Goal: Find specific page/section: Find specific page/section

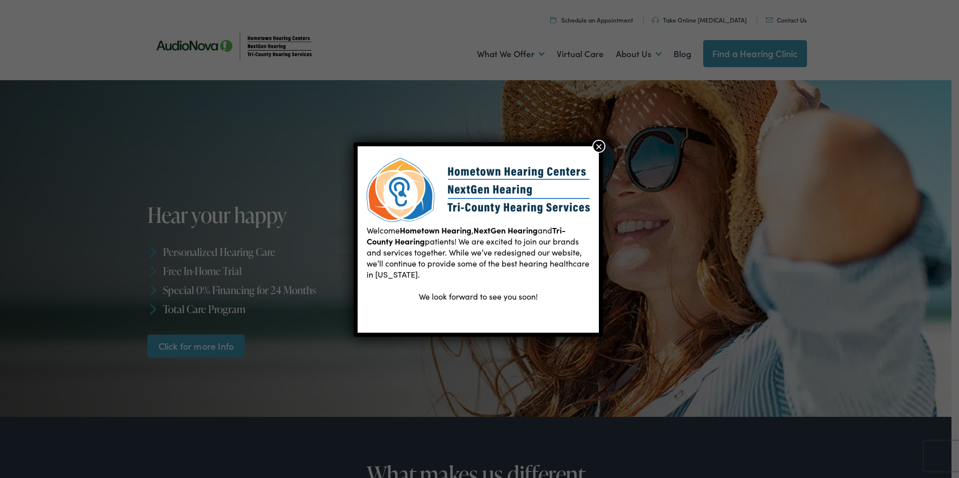
click at [601, 141] on button "×" at bounding box center [598, 146] width 13 height 13
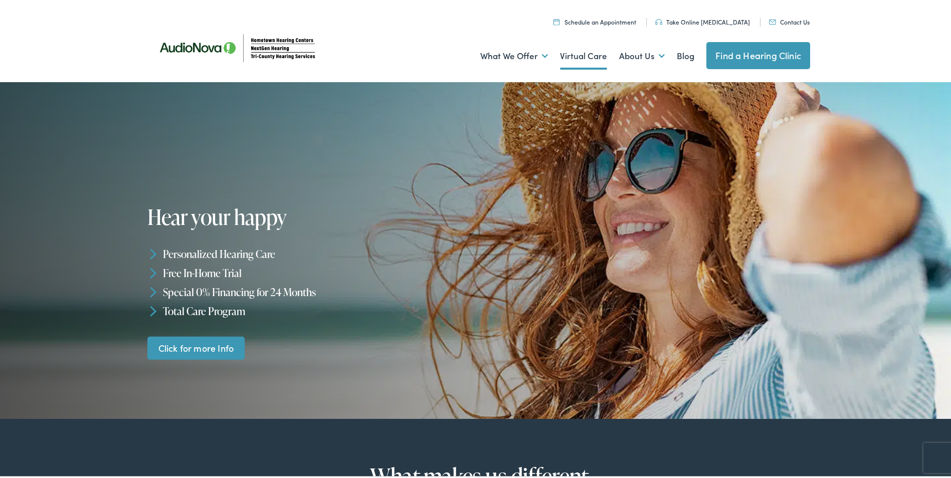
click at [575, 59] on link "Virtual Care" at bounding box center [583, 54] width 47 height 37
